Goal: Task Accomplishment & Management: Manage account settings

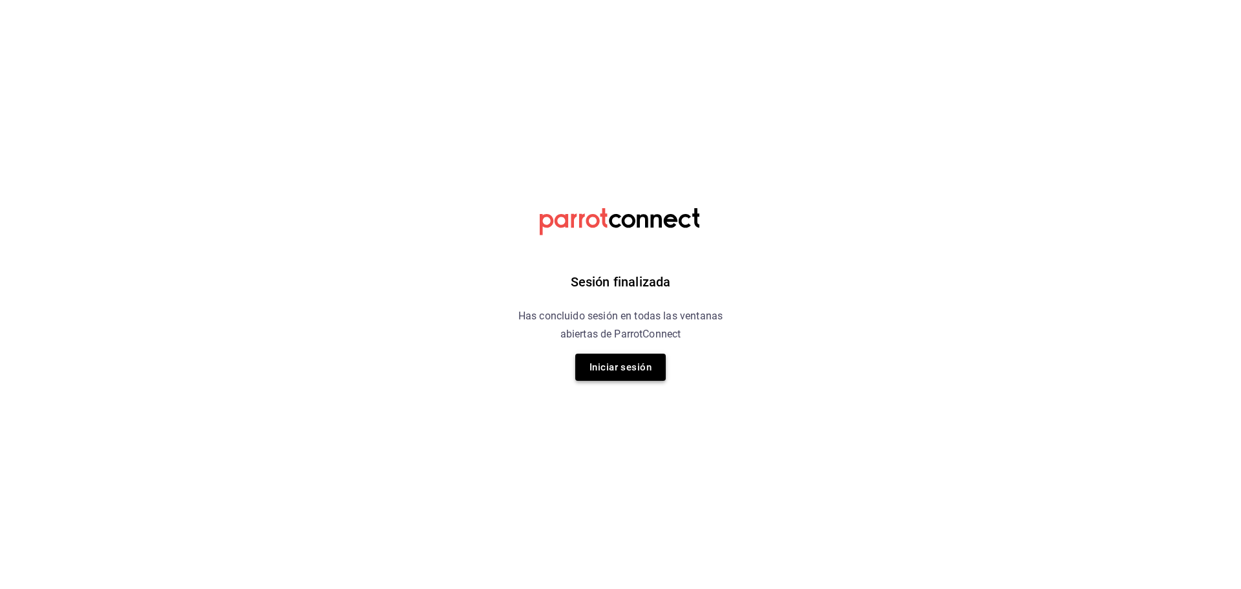
click at [630, 367] on button "Iniciar sesión" at bounding box center [620, 367] width 91 height 27
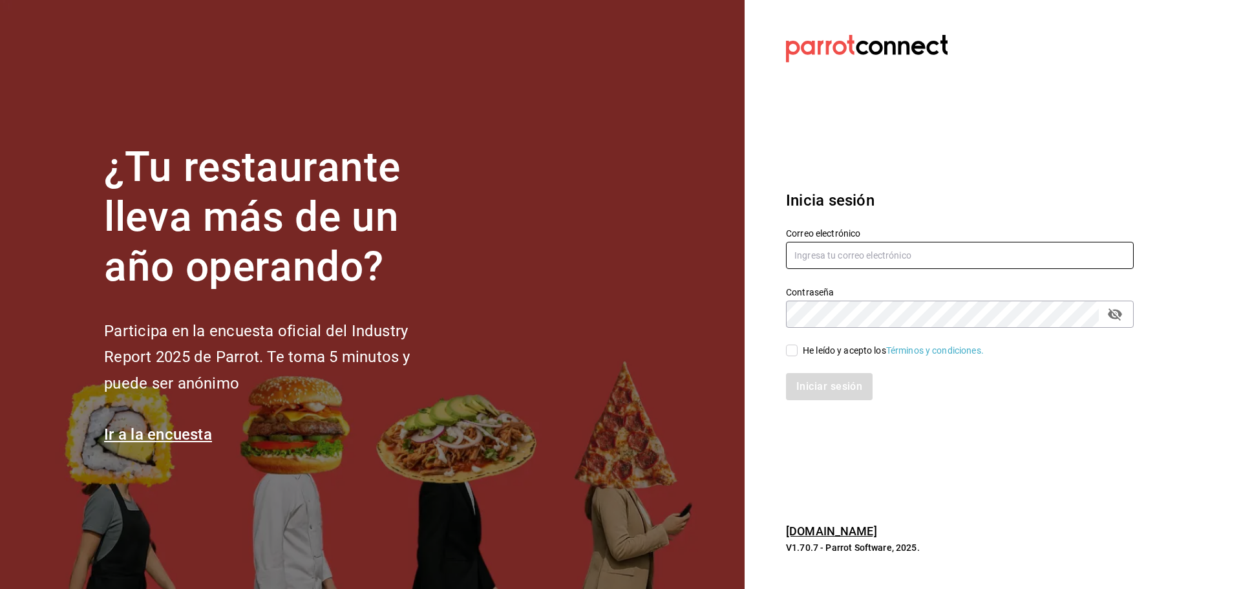
click at [839, 263] on input "text" at bounding box center [960, 255] width 348 height 27
type input "[EMAIL_ADDRESS][DOMAIN_NAME]"
click at [789, 349] on input "He leído y acepto los Términos y condiciones." at bounding box center [792, 351] width 12 height 12
checkbox input "true"
click at [828, 389] on button "Iniciar sesión" at bounding box center [830, 386] width 88 height 27
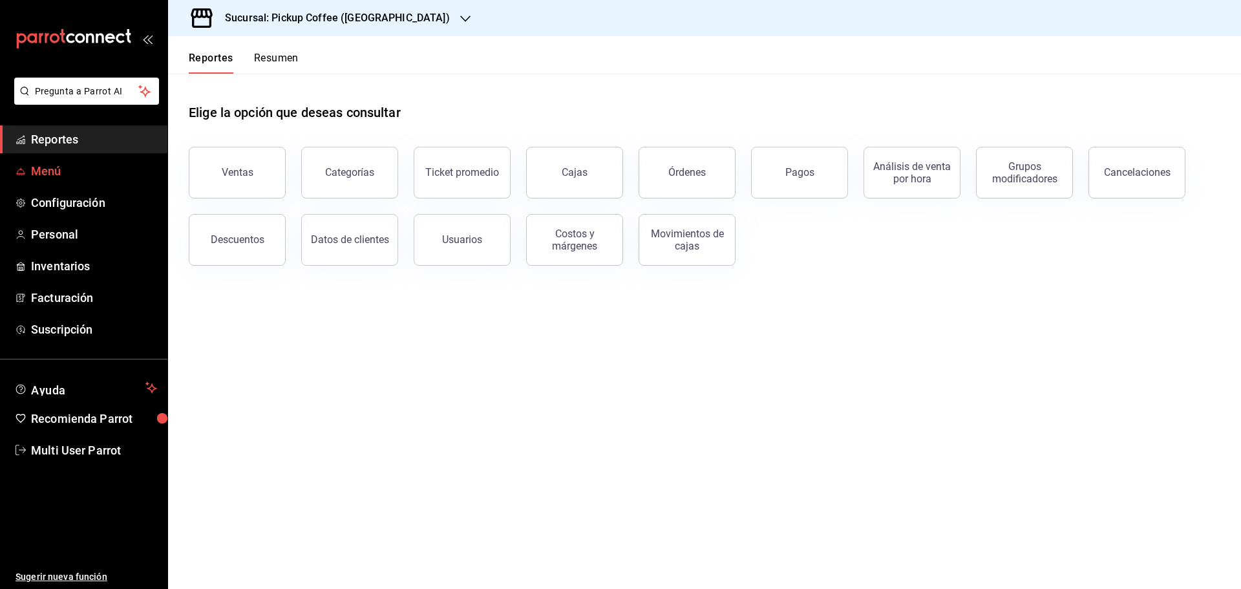
click at [58, 175] on span "Menú" at bounding box center [94, 170] width 126 height 17
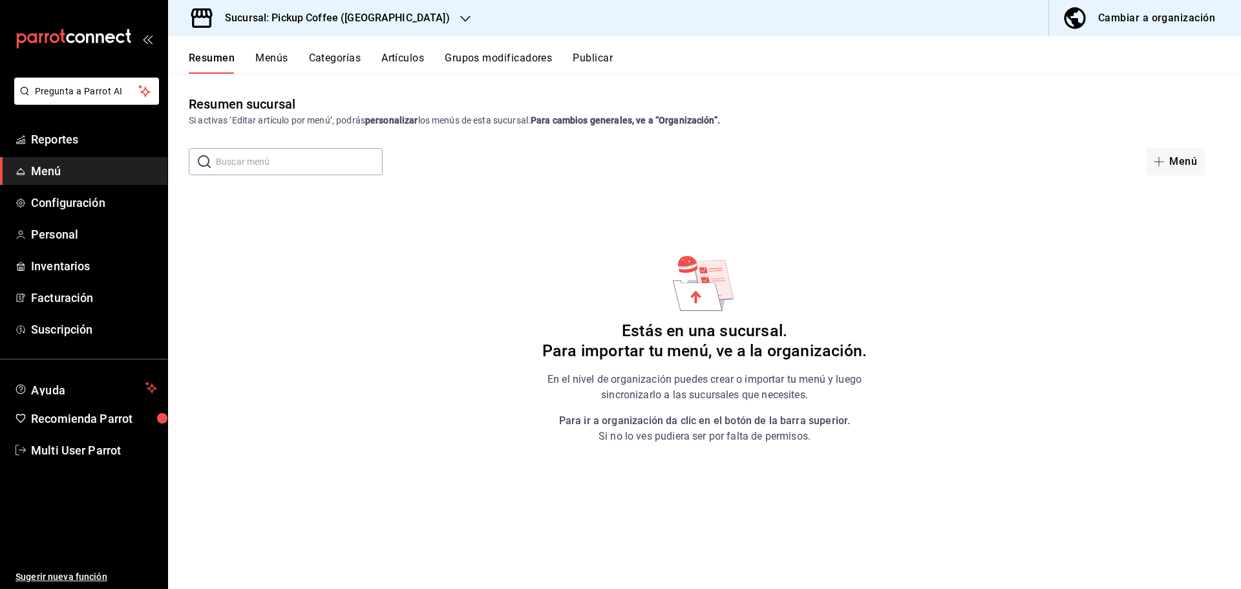
click at [1133, 15] on div "Cambiar a organización" at bounding box center [1157, 18] width 117 height 18
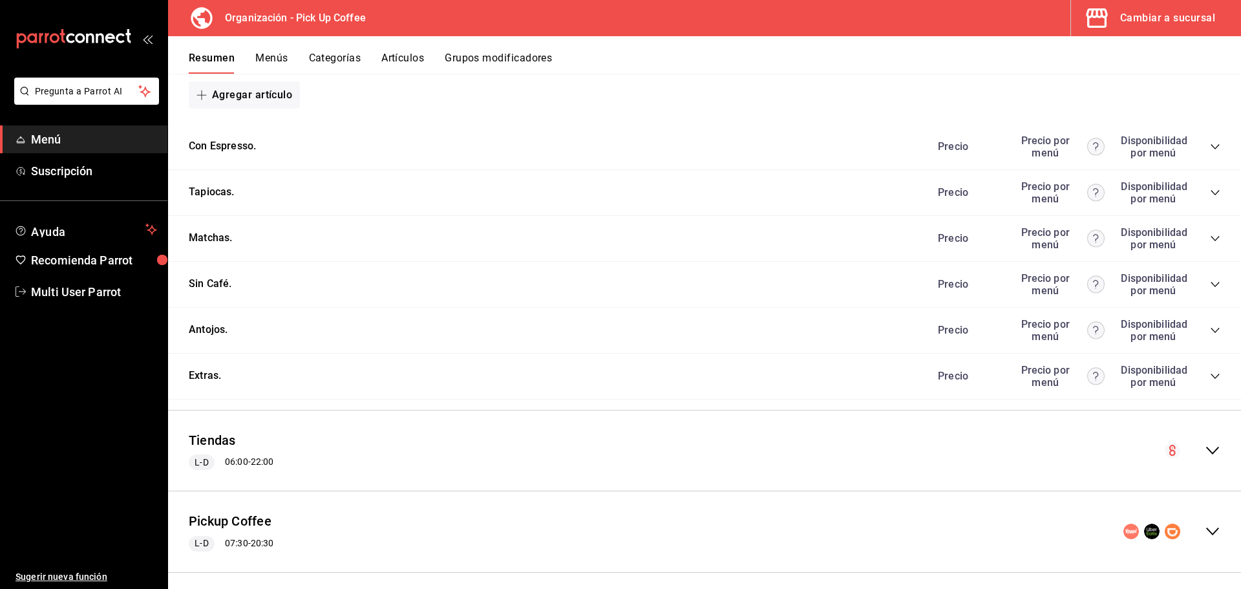
scroll to position [632, 0]
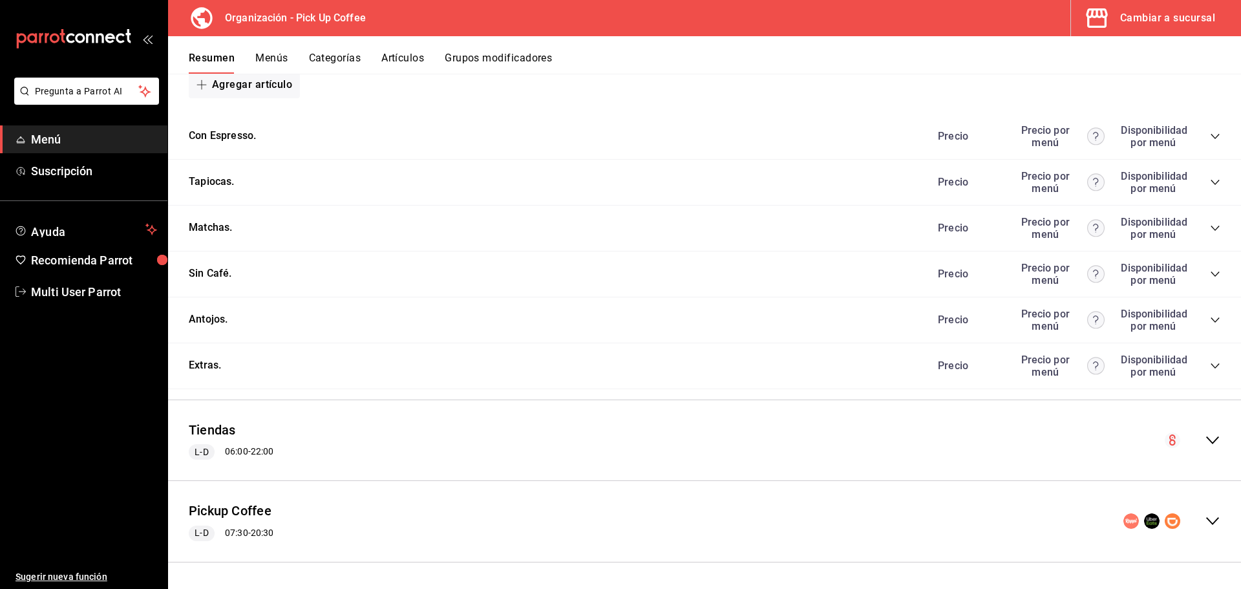
click at [1212, 366] on div "Extras. Precio Precio por menú Disponibilidad por menú" at bounding box center [704, 366] width 1073 height 46
click at [1210, 363] on icon "collapse-category-row" at bounding box center [1215, 366] width 10 height 10
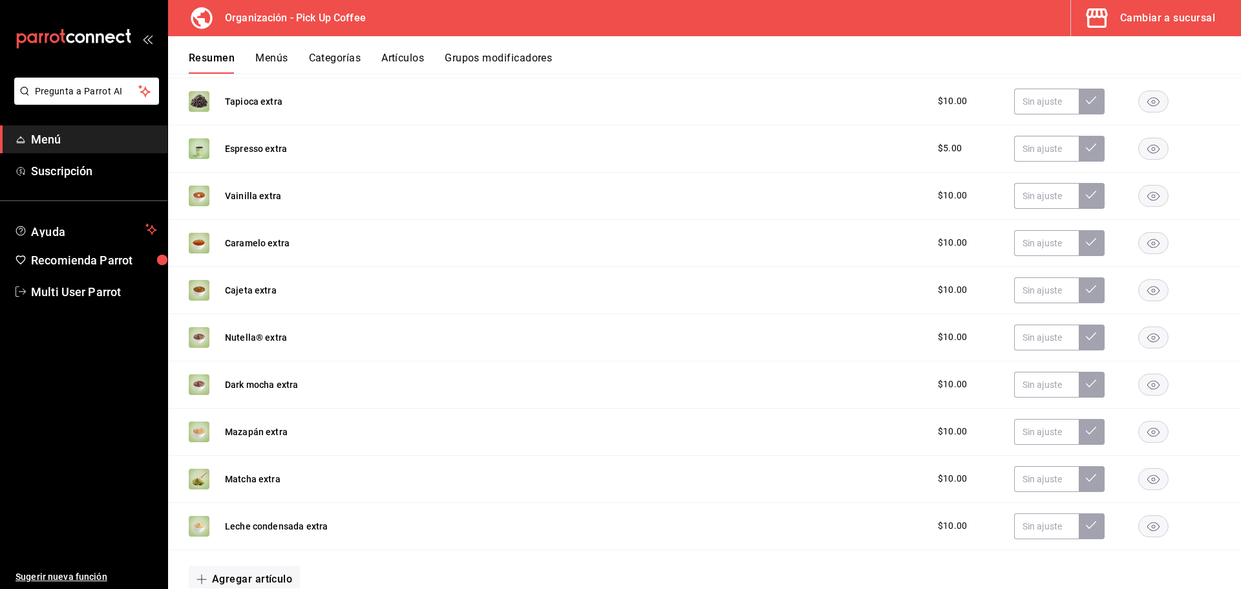
scroll to position [959, 0]
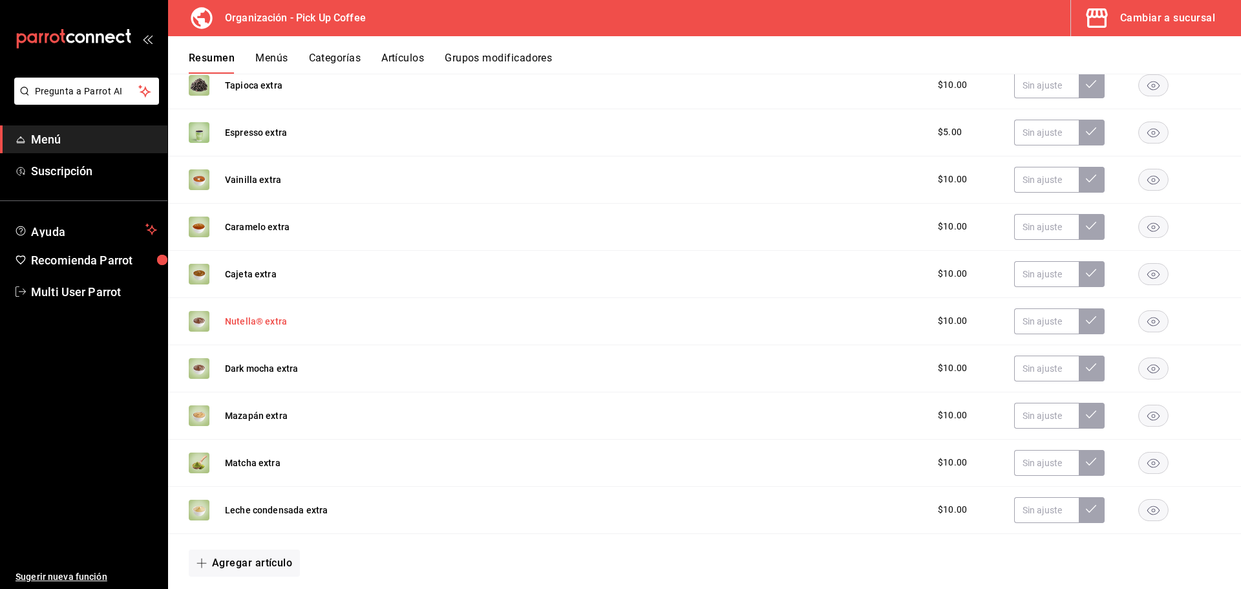
drag, startPoint x: 307, startPoint y: 321, endPoint x: 231, endPoint y: 319, distance: 75.7
click at [231, 319] on div "Nutella® extra $10.00" at bounding box center [704, 321] width 1073 height 47
drag, startPoint x: 233, startPoint y: 319, endPoint x: 253, endPoint y: 319, distance: 19.4
click at [234, 319] on button "Nutella® extra" at bounding box center [256, 321] width 62 height 13
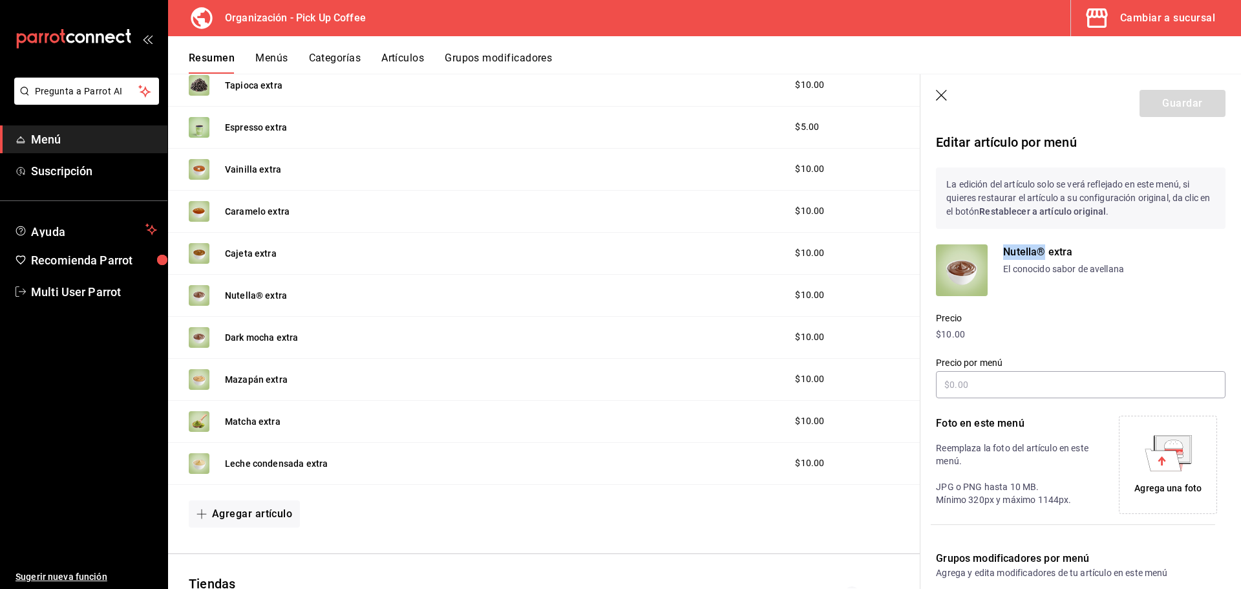
drag, startPoint x: 1003, startPoint y: 254, endPoint x: 1044, endPoint y: 259, distance: 40.3
click at [1044, 259] on p "Nutella® extra" at bounding box center [1114, 252] width 222 height 16
copy p "Nutella®"
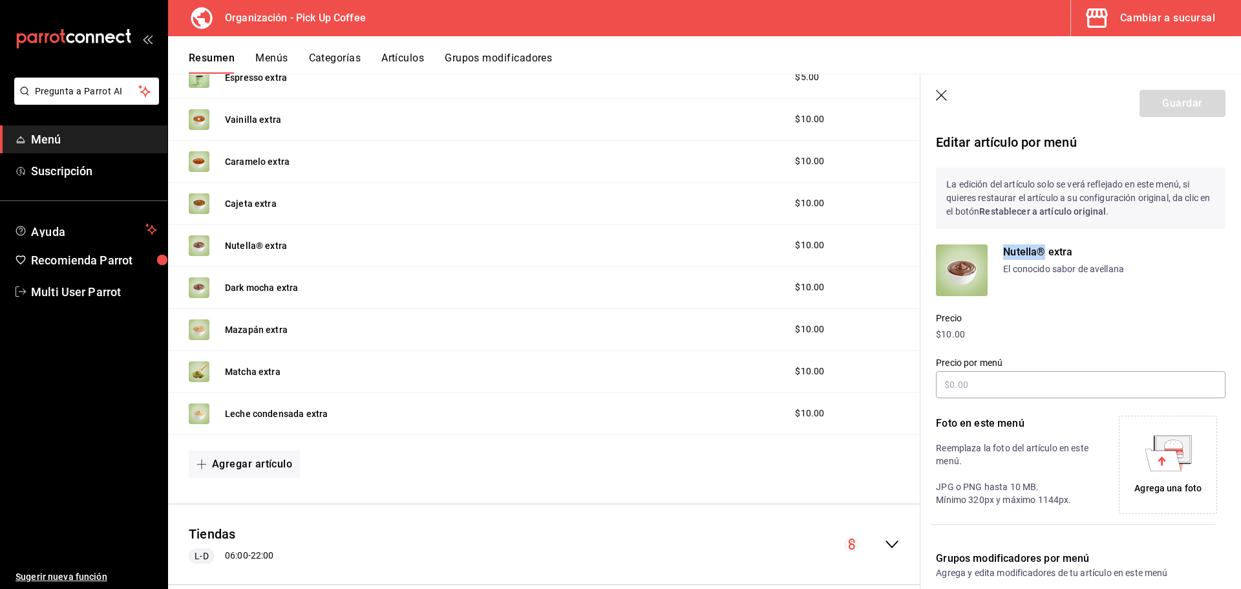
scroll to position [943, 0]
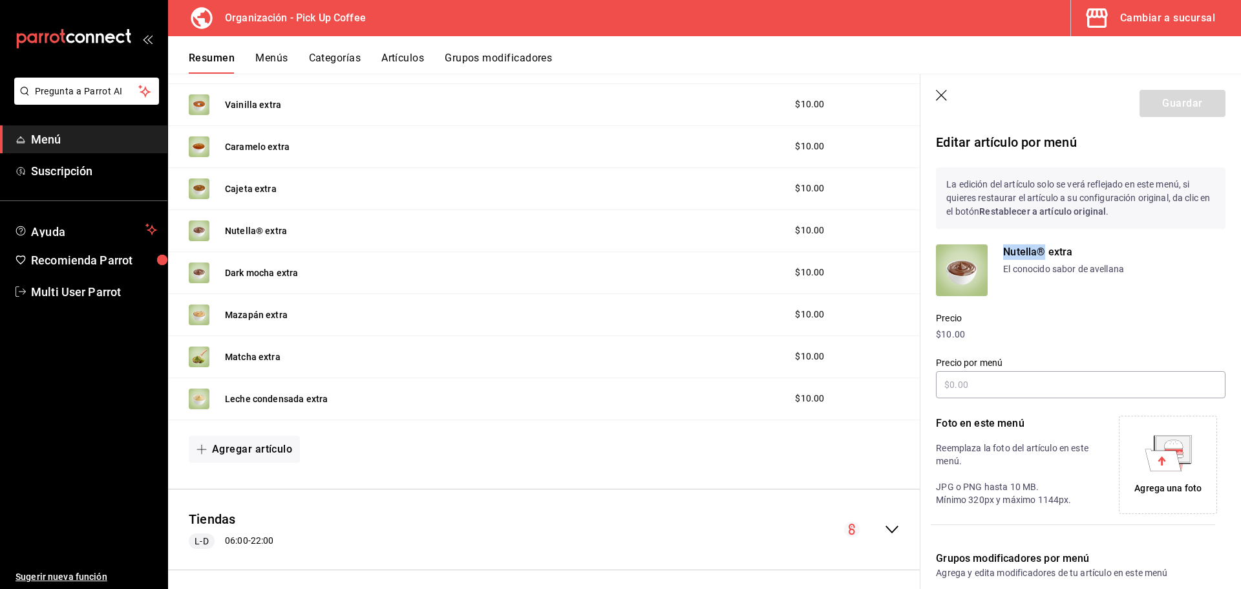
click at [941, 92] on icon "button" at bounding box center [942, 96] width 13 height 13
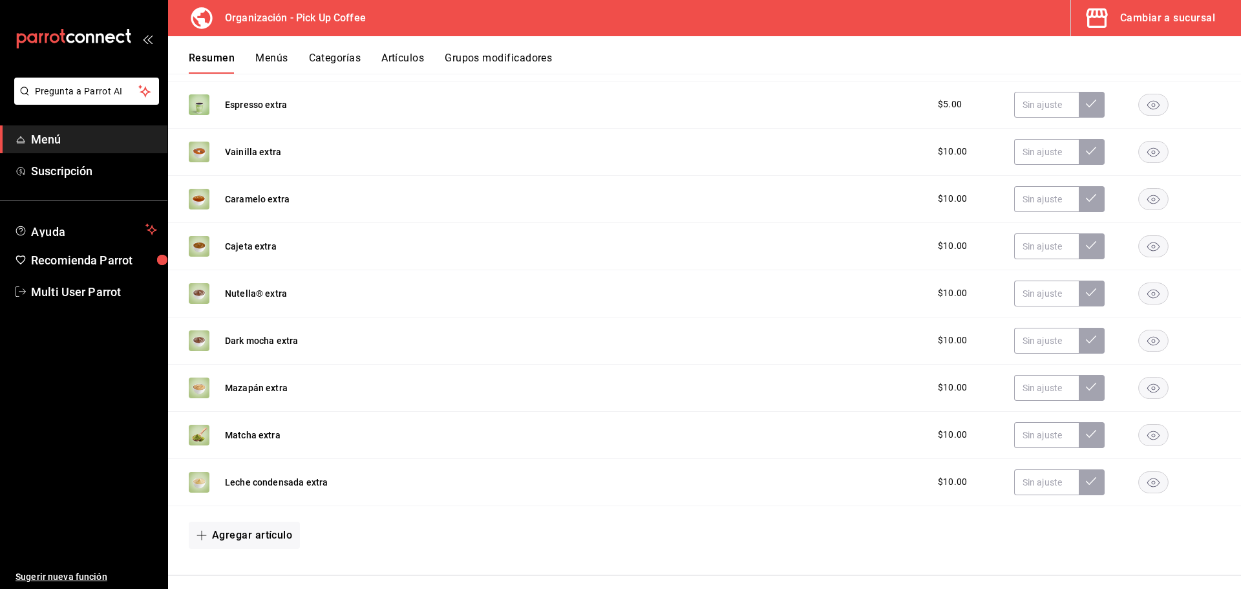
scroll to position [965, 0]
